Goal: Task Accomplishment & Management: Manage account settings

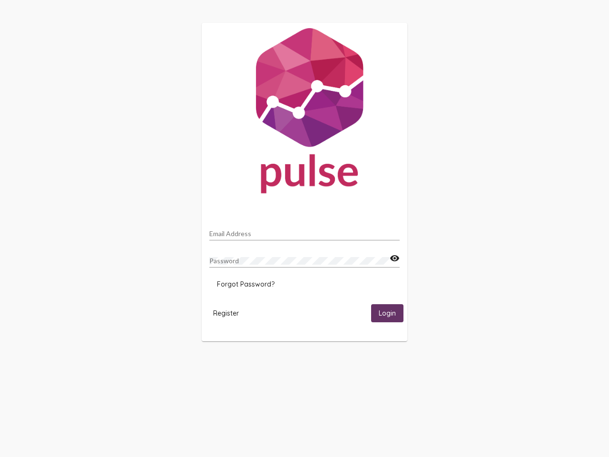
click at [305, 231] on input "Email Address" at bounding box center [304, 234] width 190 height 8
click at [395, 258] on mat-icon "visibility" at bounding box center [395, 258] width 10 height 11
click at [246, 284] on span "Forgot Password?" at bounding box center [246, 284] width 58 height 9
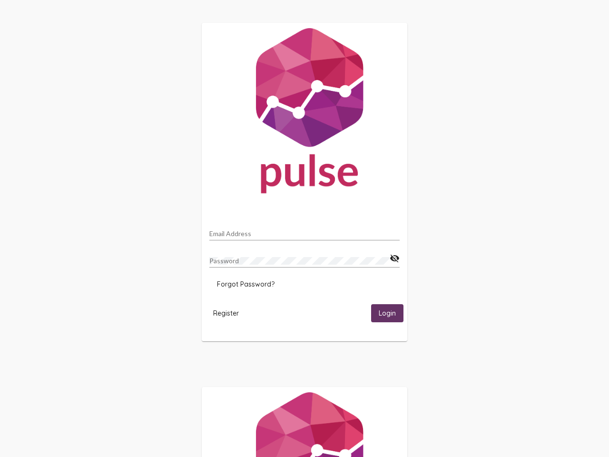
click at [226, 313] on html "Email Address Password visibility_off Forgot Password? Register Login" at bounding box center [304, 308] width 609 height 616
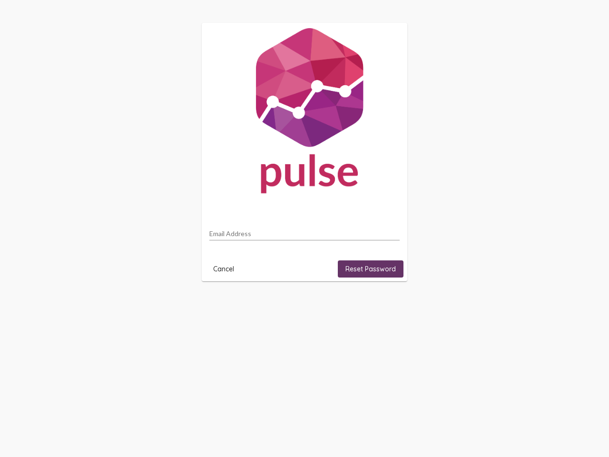
click at [387, 304] on html "Email Address Cancel Reset Password" at bounding box center [304, 152] width 609 height 304
